Goal: Task Accomplishment & Management: Manage account settings

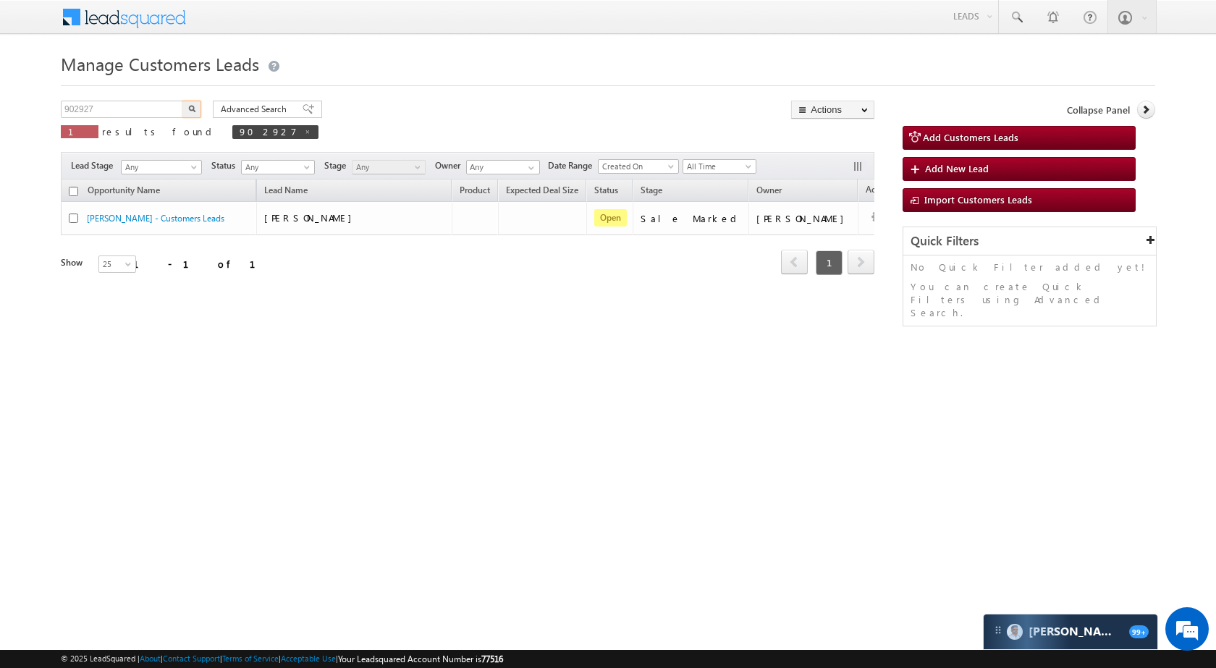
click at [130, 114] on input "902927" at bounding box center [123, 109] width 124 height 17
type input "902869"
click at [188, 109] on img "button" at bounding box center [191, 108] width 7 height 7
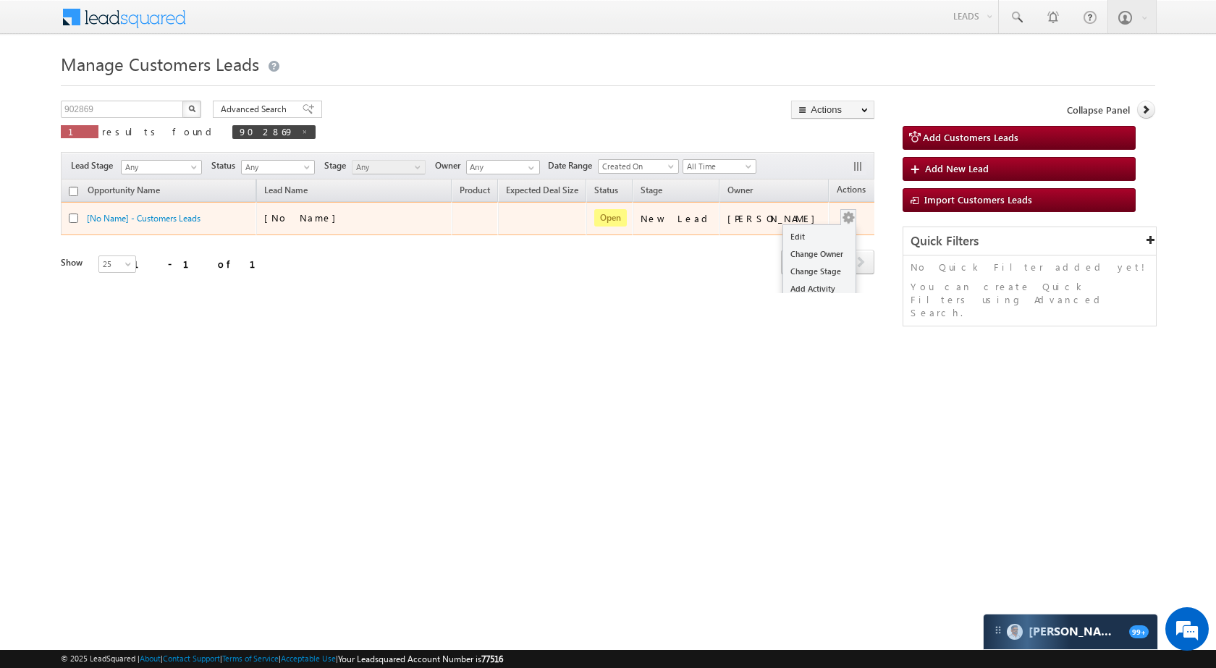
click at [841, 219] on button "button" at bounding box center [848, 218] width 14 height 14
click at [804, 241] on link "Edit" at bounding box center [819, 236] width 72 height 17
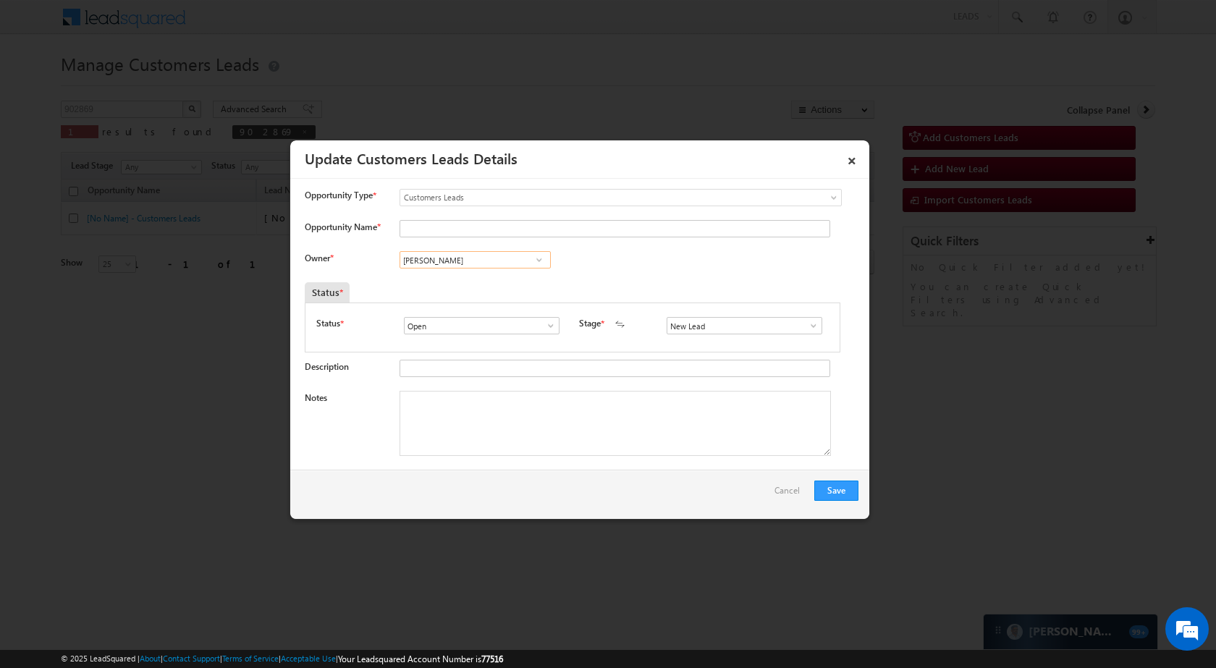
click at [510, 264] on input "[PERSON_NAME]" at bounding box center [475, 259] width 151 height 17
paste input "[PERSON_NAME]"
click at [485, 285] on span "[EMAIL_ADDRESS][PERSON_NAME][DOMAIN_NAME]" at bounding box center [470, 288] width 130 height 11
type input "[PERSON_NAME]"
click at [807, 327] on span at bounding box center [814, 326] width 14 height 12
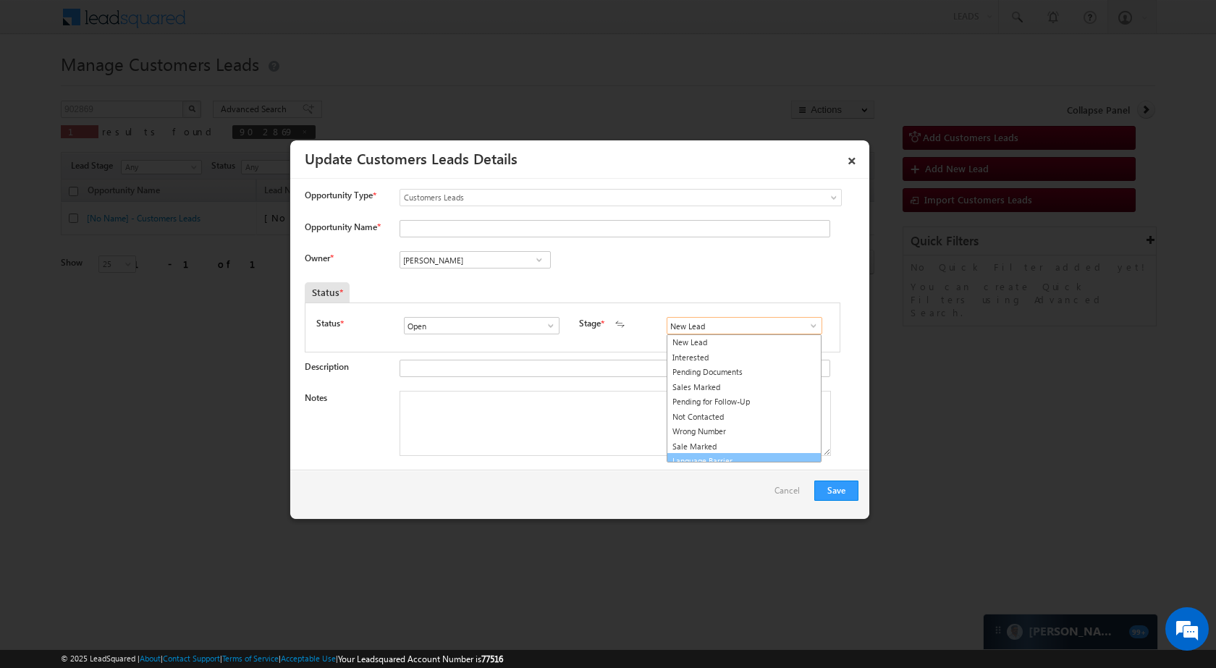
scroll to position [9, 0]
click at [720, 437] on link "Sale Marked" at bounding box center [744, 438] width 155 height 17
type input "Sale Marked"
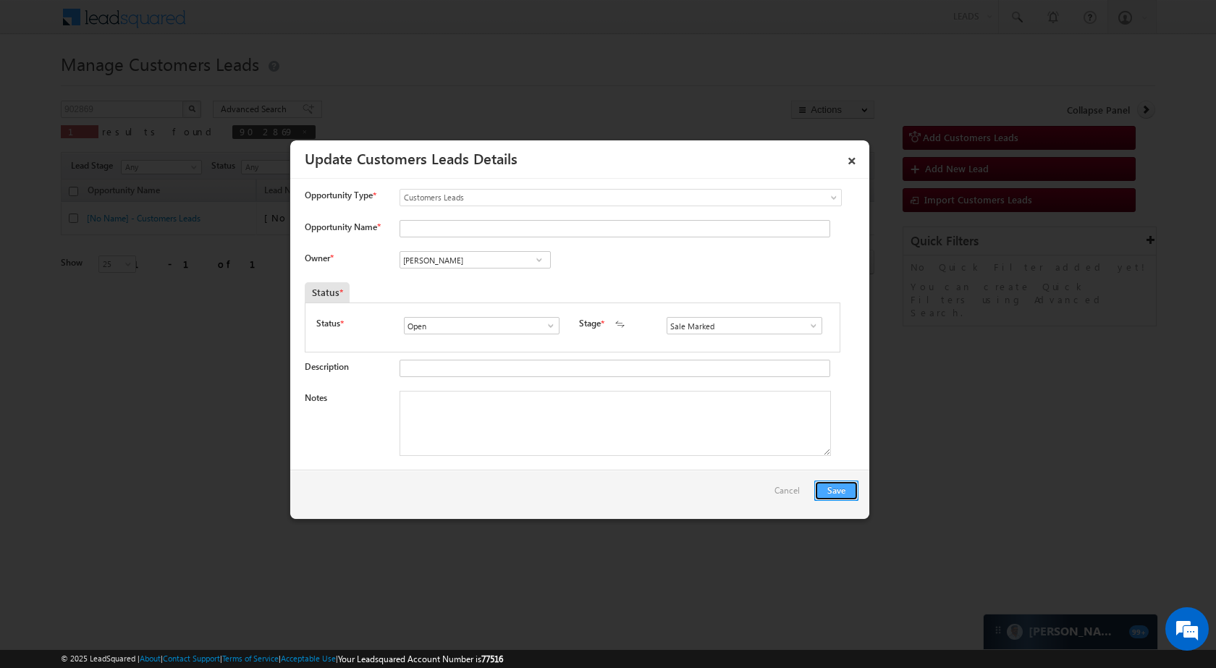
click at [825, 487] on button "Save" at bounding box center [837, 491] width 44 height 20
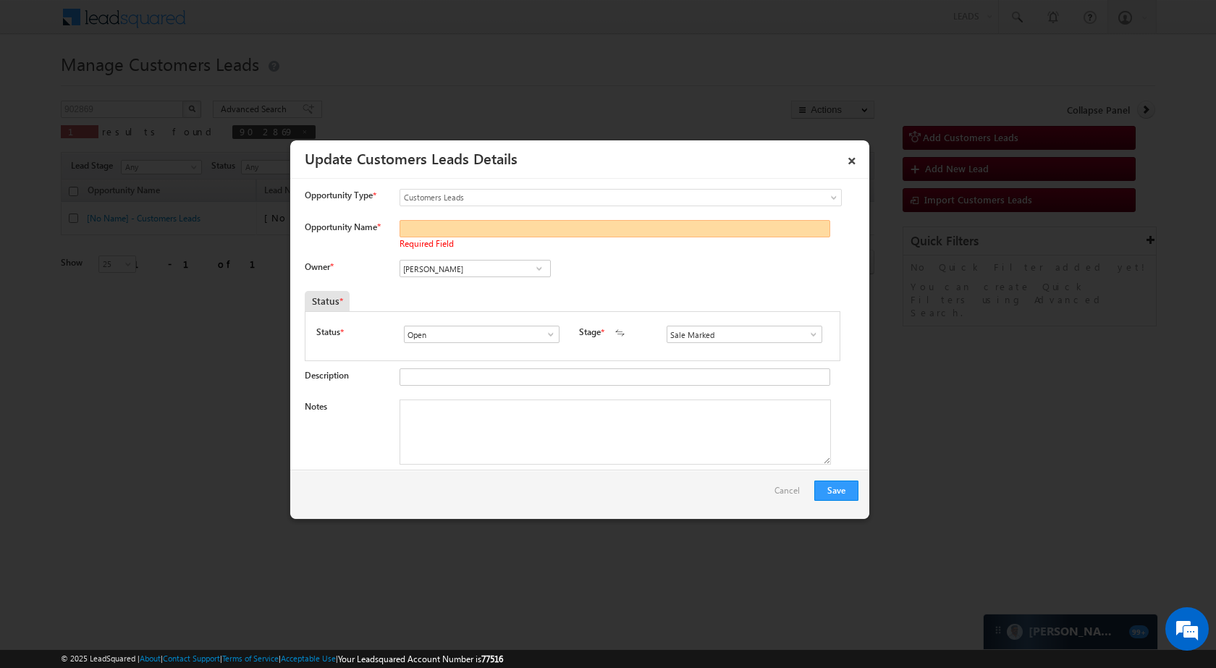
click at [547, 230] on input "Opportunity Name *" at bounding box center [615, 228] width 431 height 17
paste input "[PERSON_NAME]"
type input "[PERSON_NAME]"
click at [857, 495] on button "Save" at bounding box center [837, 491] width 44 height 20
